Goal: Navigation & Orientation: Find specific page/section

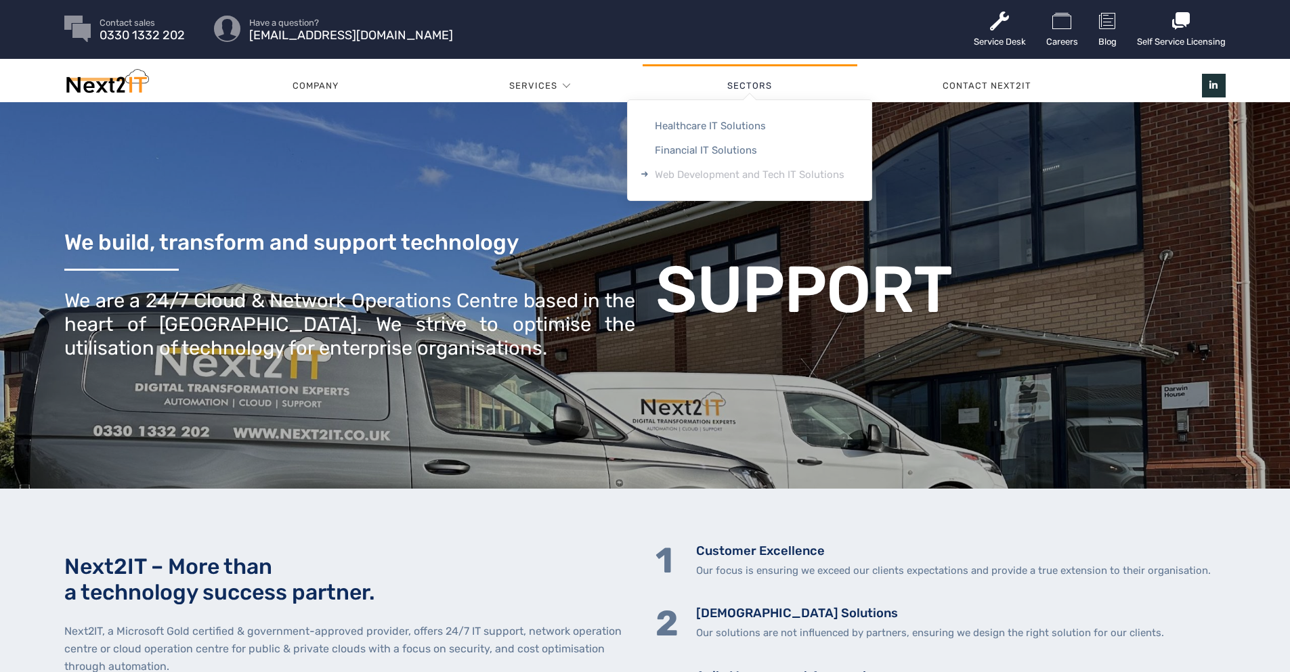
click at [781, 170] on link "Web Development and Tech IT Solutions" at bounding box center [750, 174] width 244 height 24
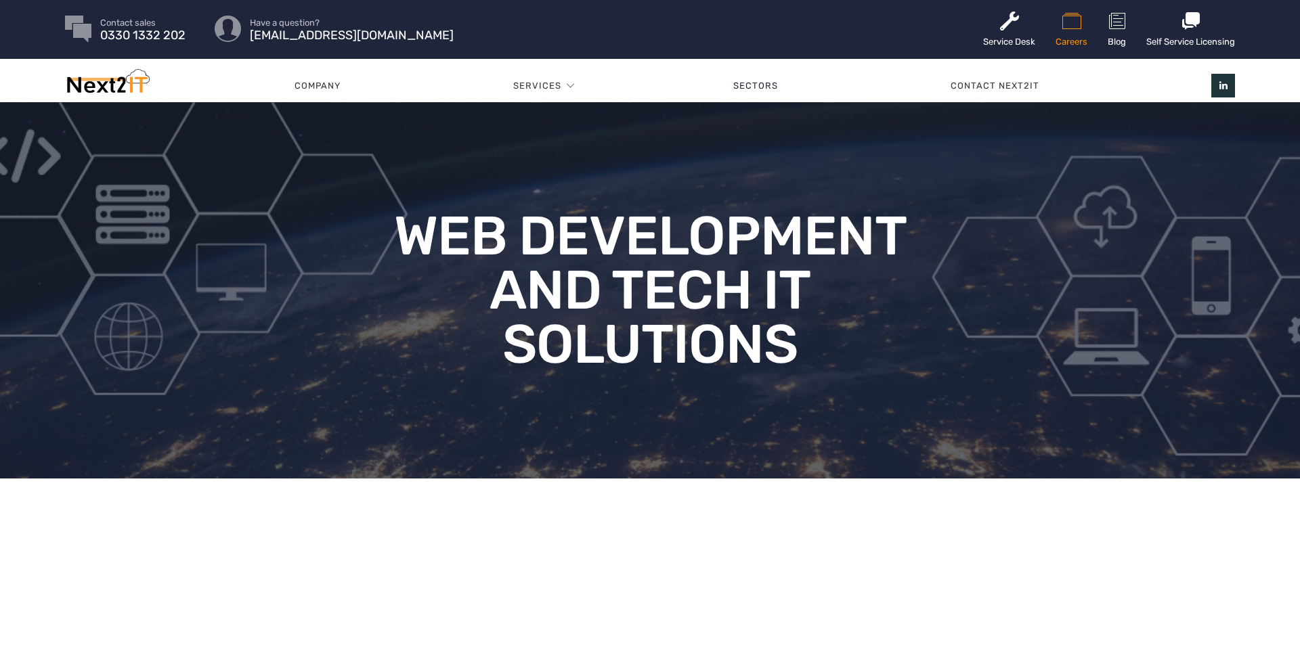
click at [1066, 41] on link "Careers" at bounding box center [1072, 29] width 32 height 59
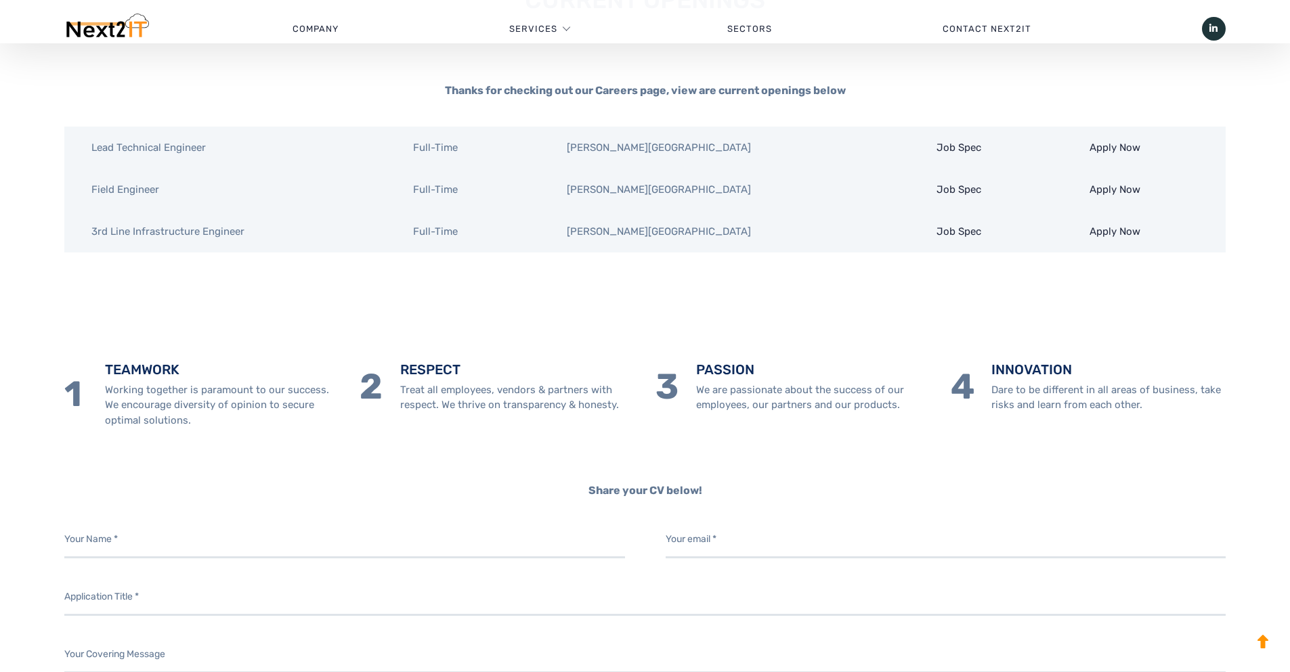
scroll to position [609, 0]
